Goal: Task Accomplishment & Management: Manage account settings

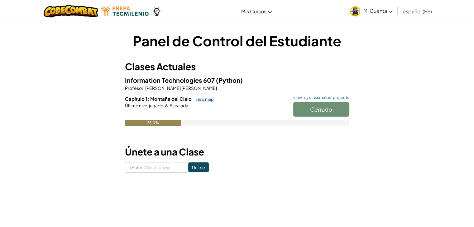
click at [204, 98] on link "view map" at bounding box center [203, 99] width 21 height 5
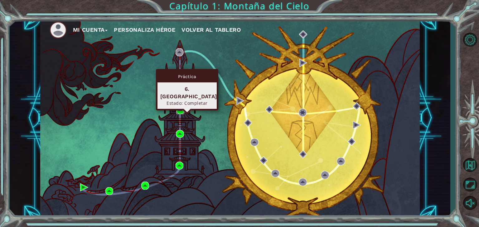
click at [179, 112] on img at bounding box center [180, 110] width 8 height 8
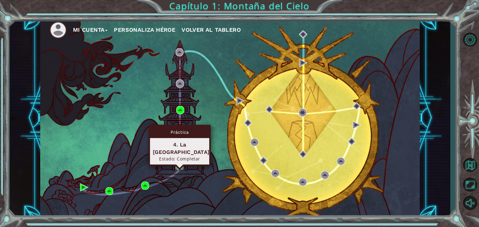
click at [180, 162] on img at bounding box center [179, 166] width 8 height 8
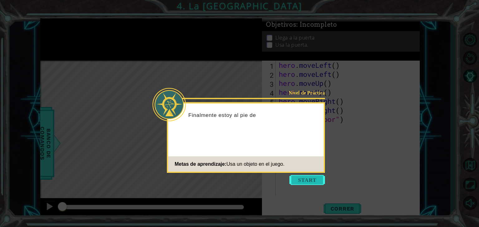
click at [312, 177] on button "Start" at bounding box center [307, 180] width 36 height 10
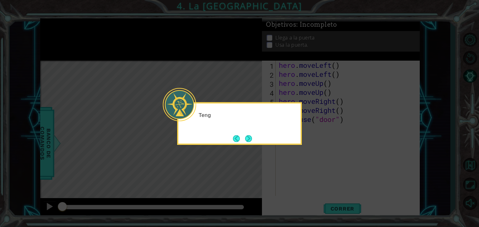
click at [311, 177] on icon at bounding box center [239, 113] width 479 height 227
click at [252, 142] on button "Next" at bounding box center [248, 138] width 7 height 7
click at [254, 142] on div "E" at bounding box center [239, 124] width 125 height 43
click at [252, 142] on button "Next" at bounding box center [248, 138] width 7 height 7
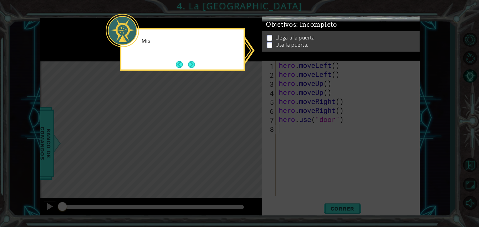
click at [254, 142] on icon at bounding box center [239, 113] width 479 height 227
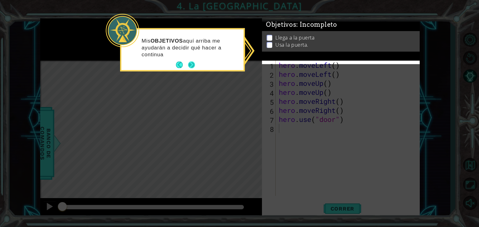
click at [189, 62] on button "Next" at bounding box center [191, 65] width 7 height 7
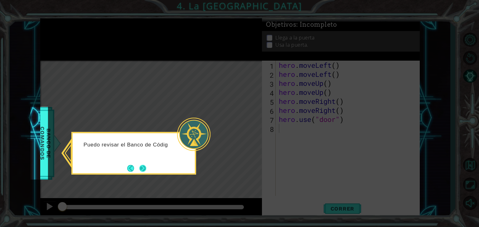
click at [141, 169] on button "Next" at bounding box center [142, 168] width 7 height 7
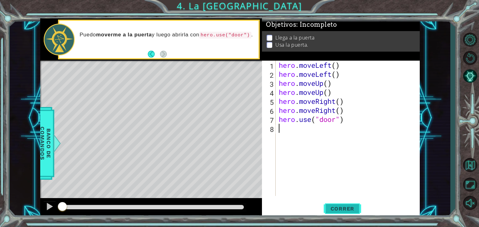
click at [337, 208] on span "Correr" at bounding box center [342, 209] width 36 height 6
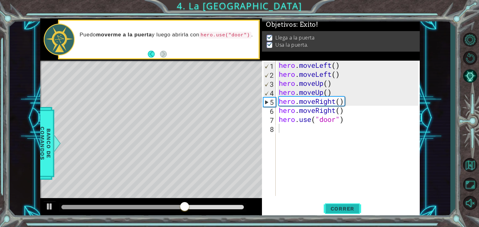
click at [337, 208] on span "Correr" at bounding box center [342, 209] width 36 height 6
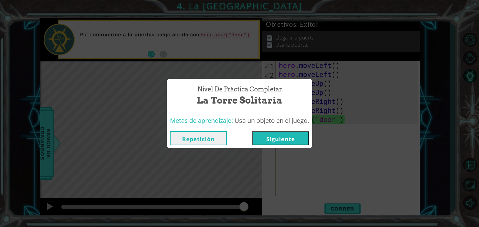
click at [211, 134] on button "Repetición" at bounding box center [198, 138] width 57 height 14
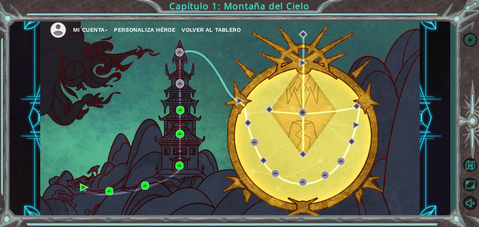
click at [153, 24] on ul "Mi Cuenta Personaliza Héroe Volver al Tablero" at bounding box center [235, 29] width 370 height 17
click at [153, 29] on button "Personaliza Héroe" at bounding box center [144, 29] width 61 height 9
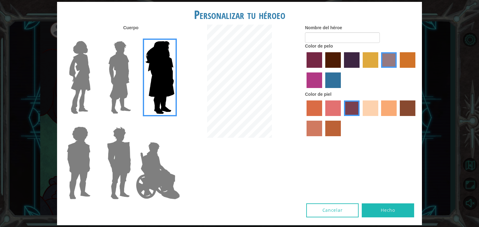
click at [67, 68] on img at bounding box center [80, 78] width 26 height 78
click at [93, 37] on input "Hero Connie" at bounding box center [93, 37] width 0 height 0
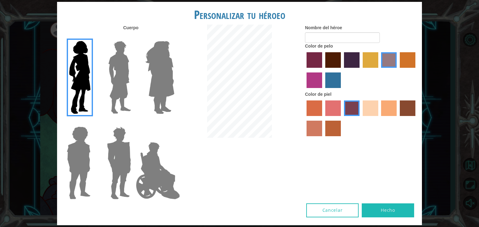
click at [336, 86] on label "lachmara hair color" at bounding box center [333, 81] width 16 height 16
click at [323, 90] on input "lachmara hair color" at bounding box center [323, 90] width 0 height 0
click at [366, 108] on label "sandy beach skin color" at bounding box center [370, 109] width 16 height 16
click at [360, 118] on input "sandy beach skin color" at bounding box center [360, 118] width 0 height 0
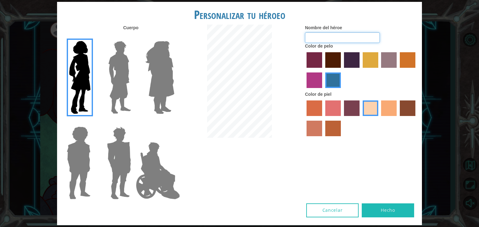
click at [342, 42] on input "Nombre del héroe" at bounding box center [342, 37] width 75 height 11
type input "Casiopea"
click at [391, 211] on button "Hecho" at bounding box center [387, 211] width 52 height 14
click at [329, 212] on button "Cancelar" at bounding box center [332, 211] width 52 height 14
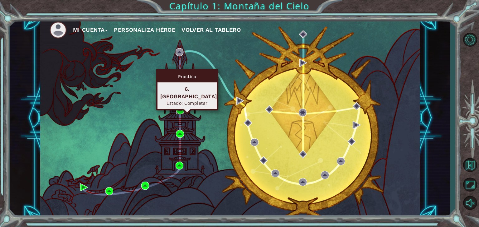
click at [181, 109] on img at bounding box center [180, 110] width 8 height 8
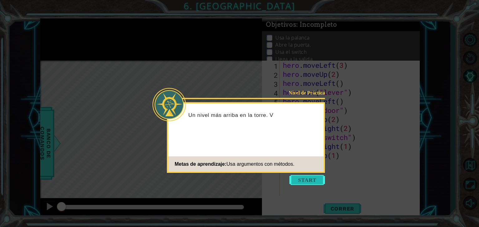
click at [308, 176] on button "Start" at bounding box center [307, 180] width 36 height 10
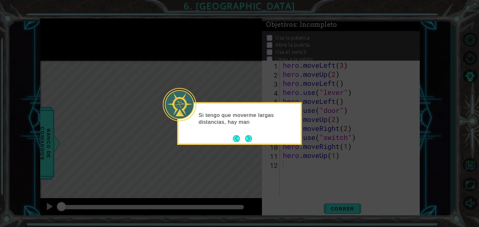
click at [254, 135] on div "Si tengo que moverme largas distancias, hay man" at bounding box center [239, 121] width 122 height 31
click at [249, 140] on button "Next" at bounding box center [248, 138] width 7 height 7
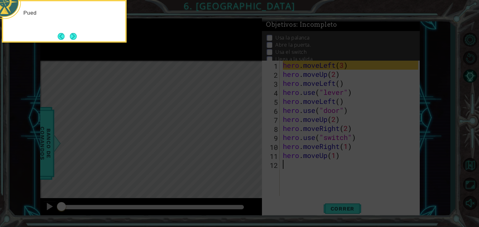
click at [249, 140] on icon at bounding box center [239, 34] width 479 height 387
